Goal: Find specific page/section: Find specific page/section

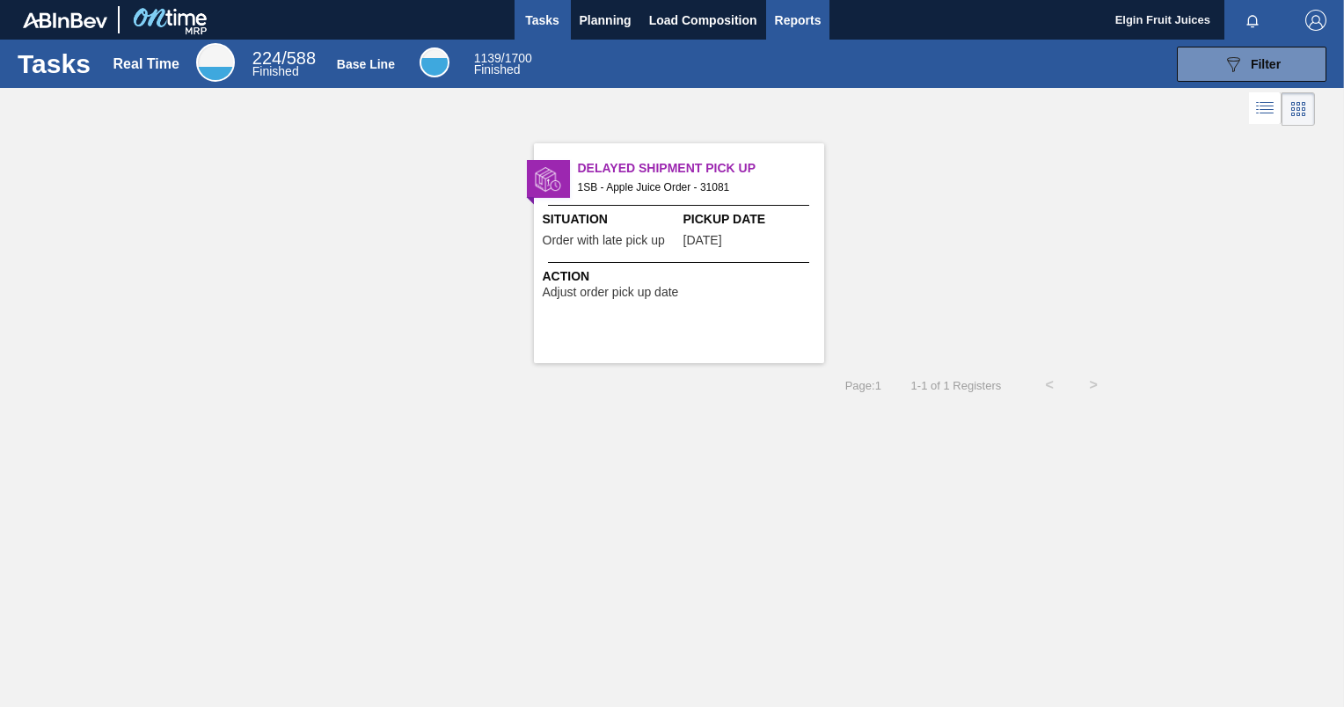
click at [788, 23] on span "Reports" at bounding box center [798, 20] width 47 height 21
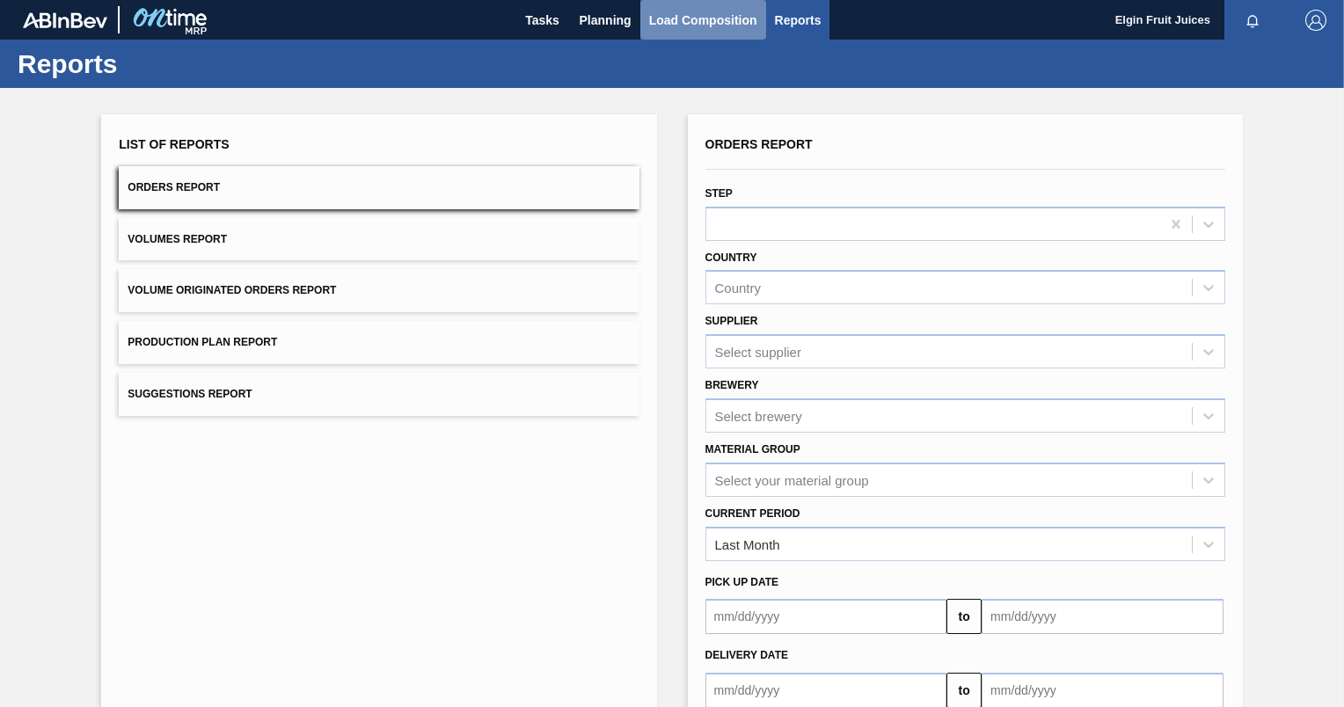
click at [725, 17] on span "Load Composition" at bounding box center [703, 20] width 108 height 21
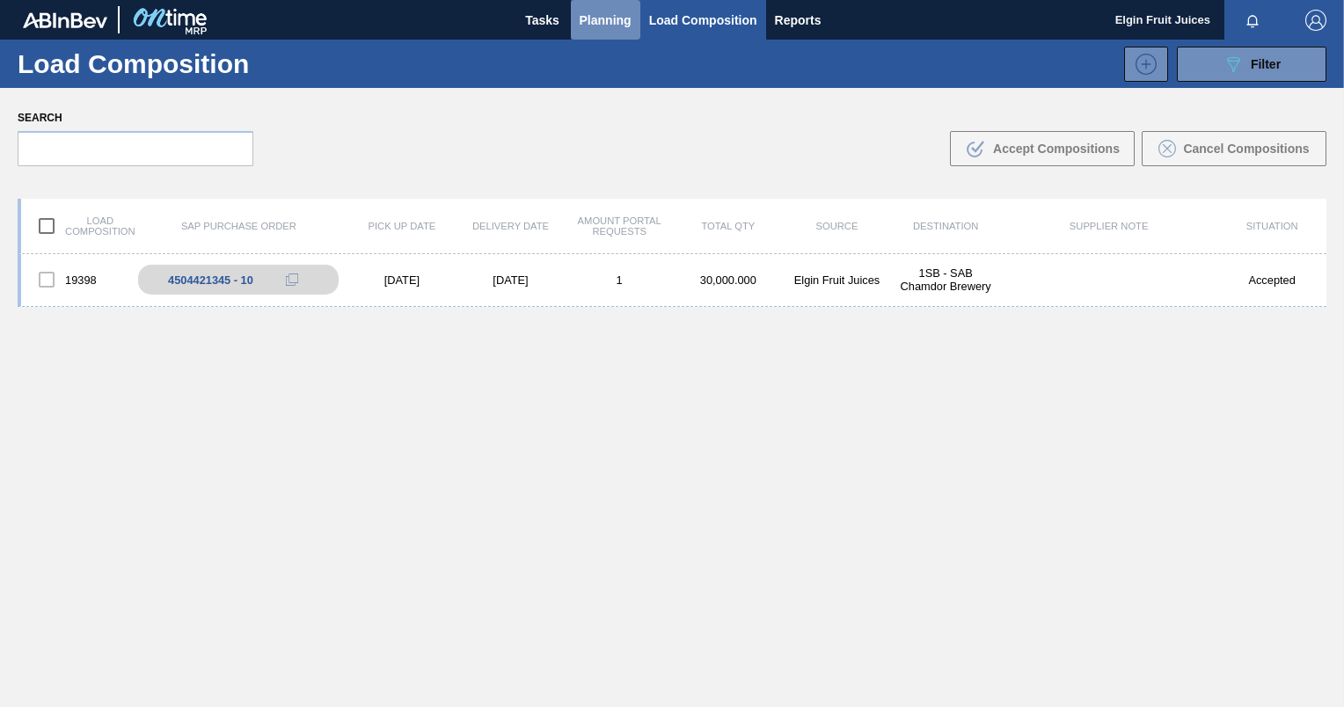
click at [604, 17] on span "Planning" at bounding box center [606, 20] width 52 height 21
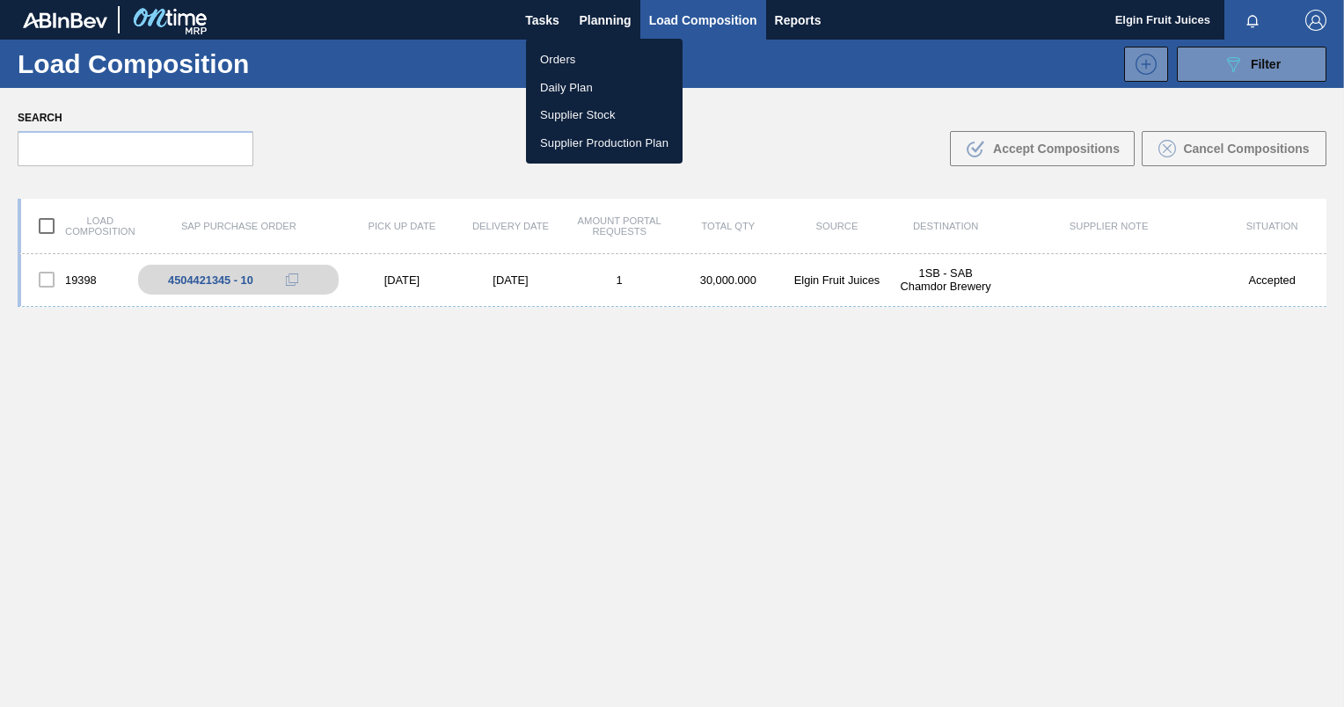
click at [549, 58] on li "Orders" at bounding box center [604, 60] width 157 height 28
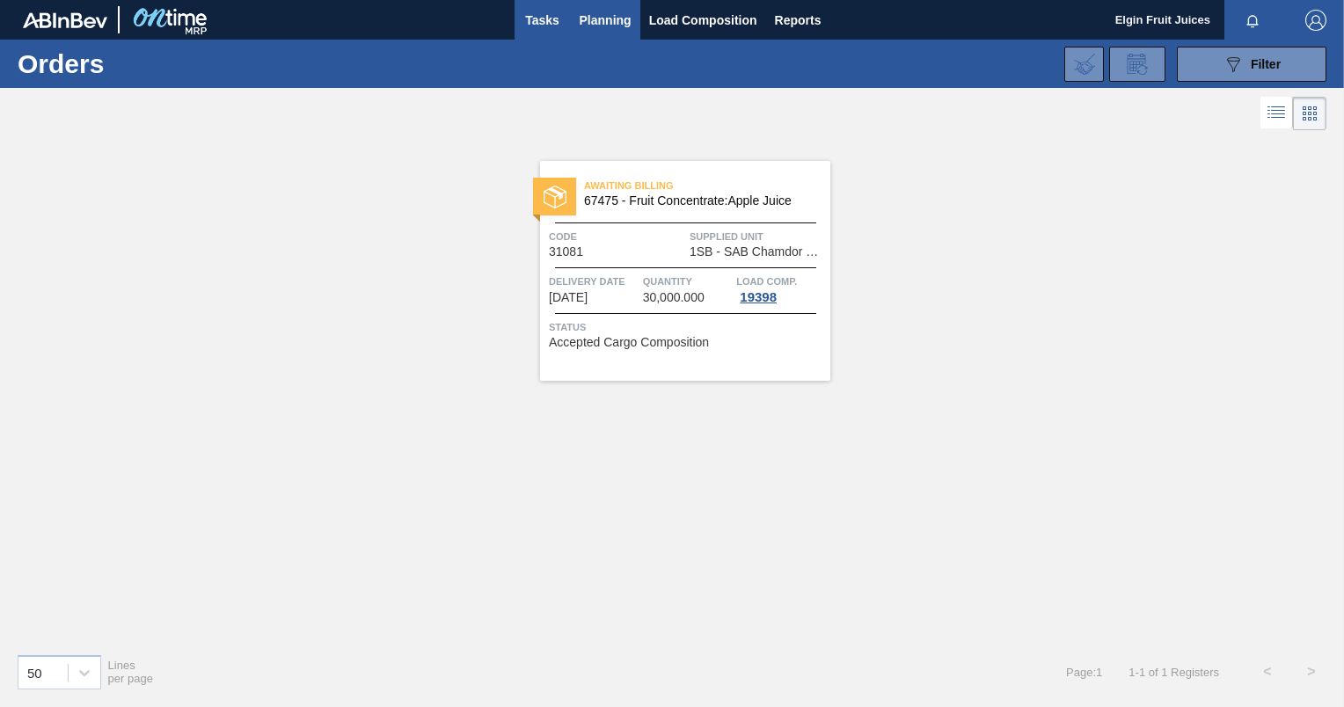
click at [555, 18] on span "Tasks" at bounding box center [542, 20] width 39 height 21
